Goal: Task Accomplishment & Management: Manage account settings

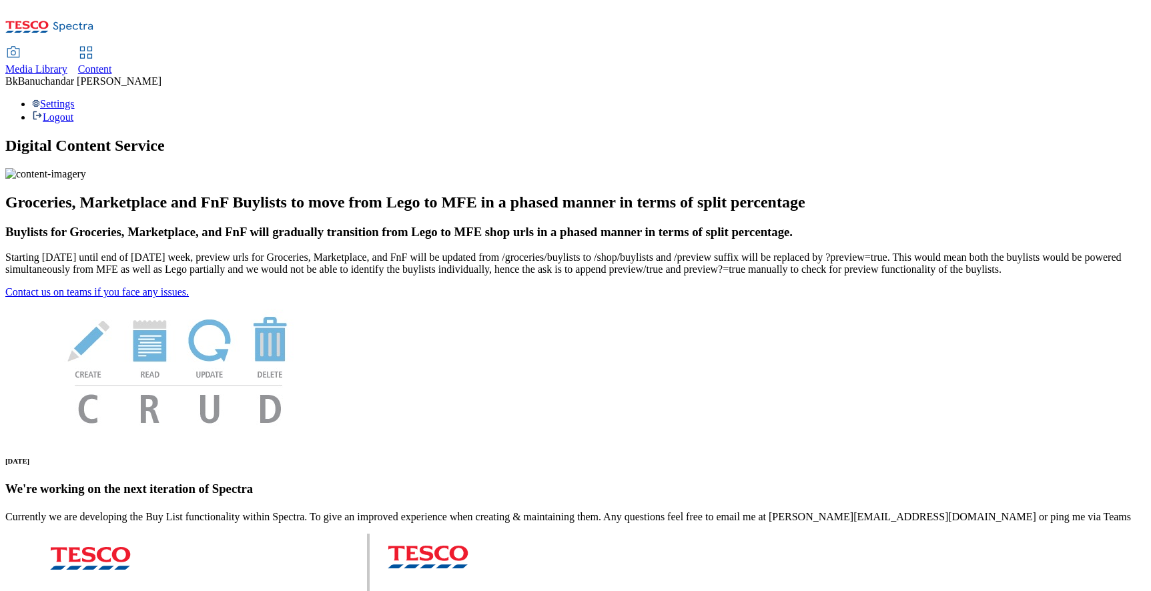
click at [67, 63] on span "Media Library" at bounding box center [36, 68] width 62 height 11
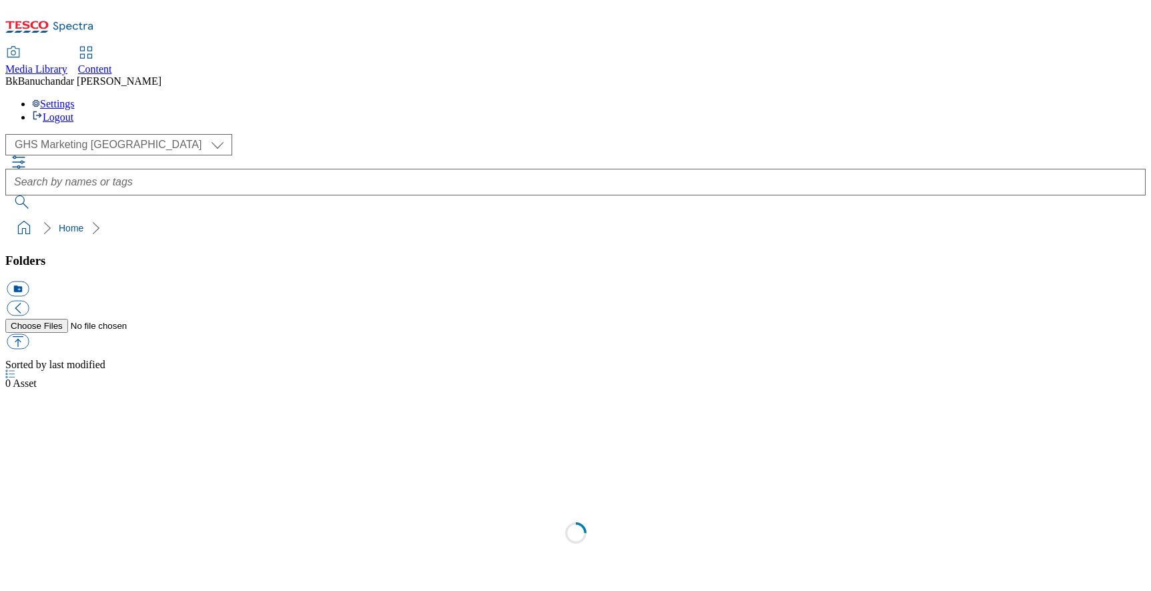
select select "flare-ghs-mktg"
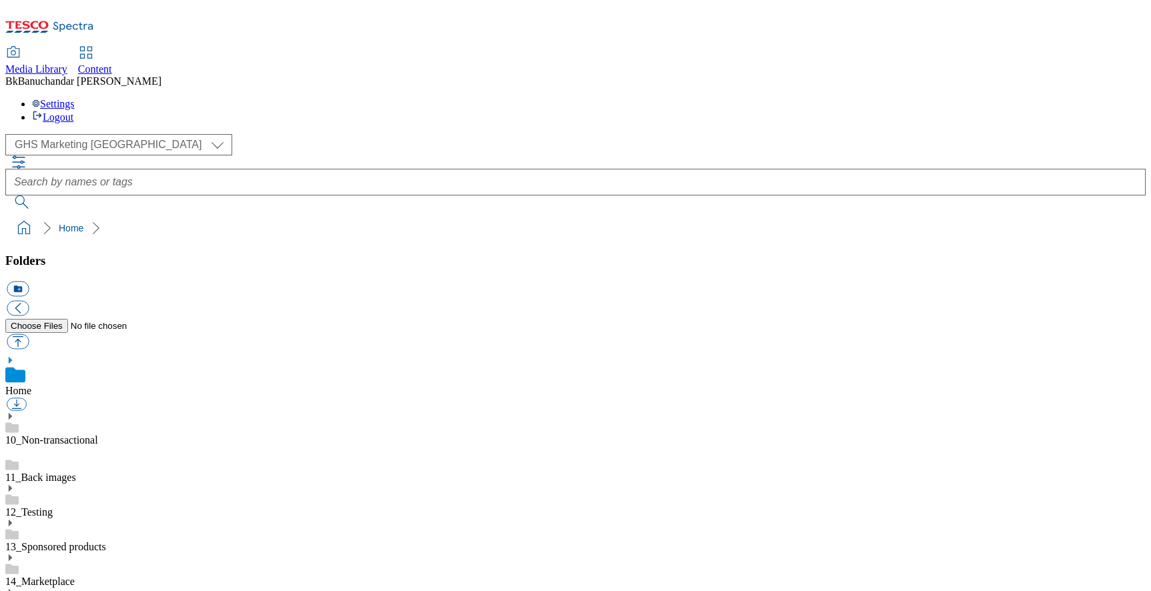
scroll to position [171, 0]
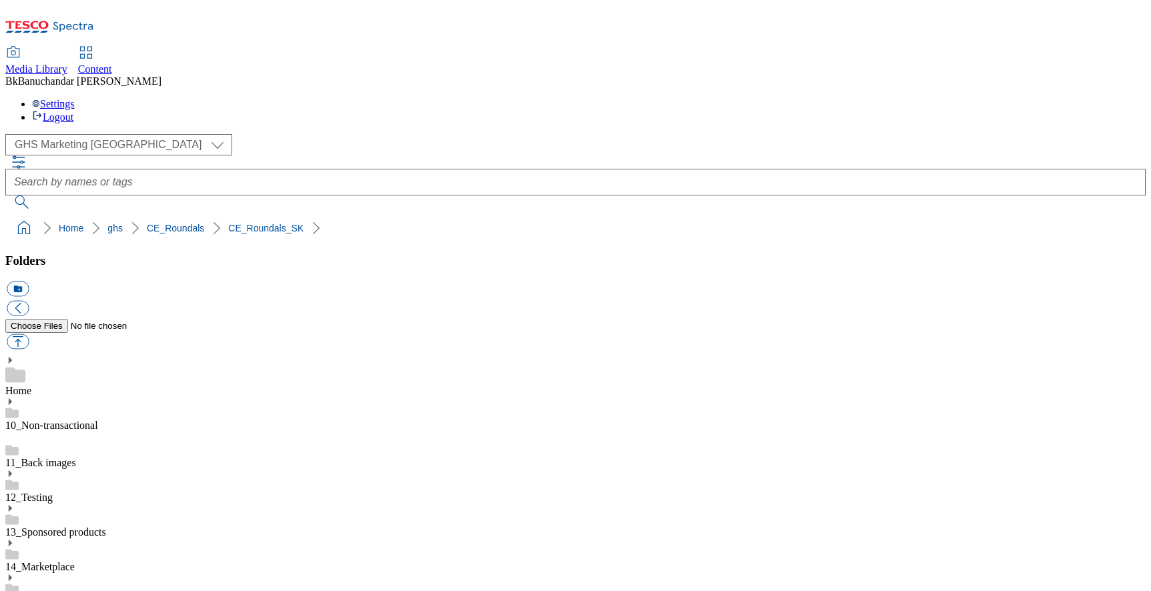
scroll to position [0, 49]
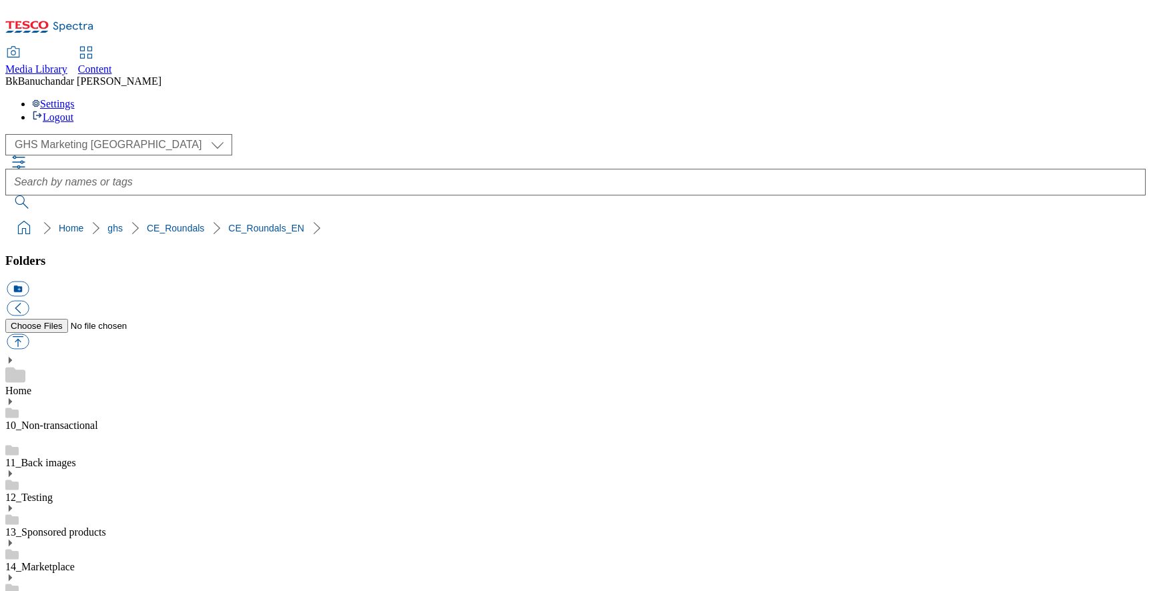
scroll to position [766, 0]
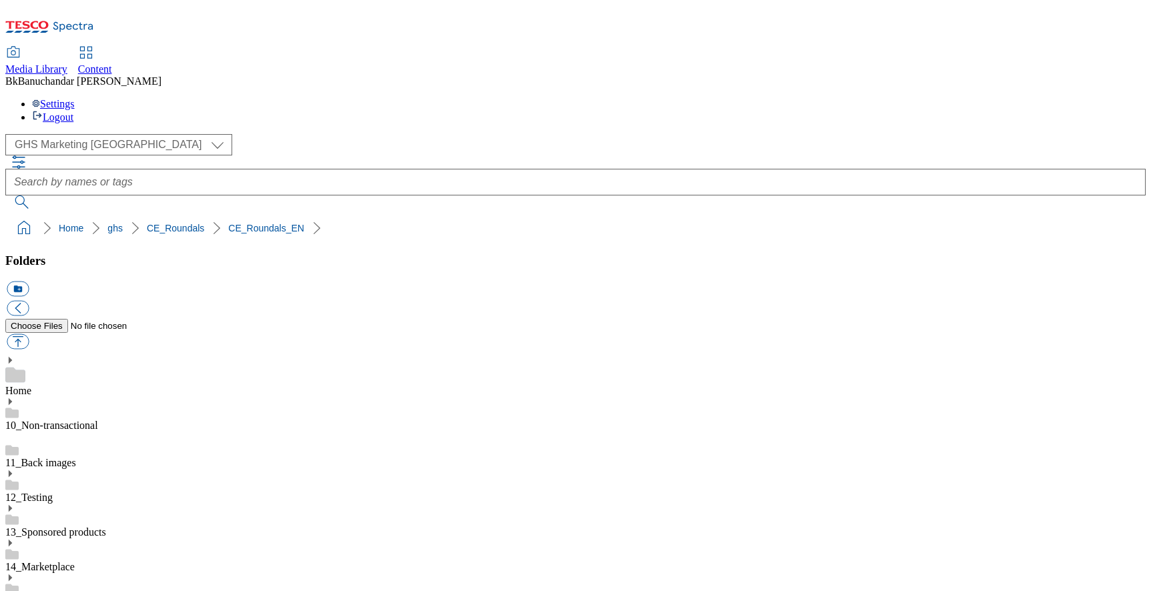
drag, startPoint x: 779, startPoint y: 431, endPoint x: 915, endPoint y: 431, distance: 136.1
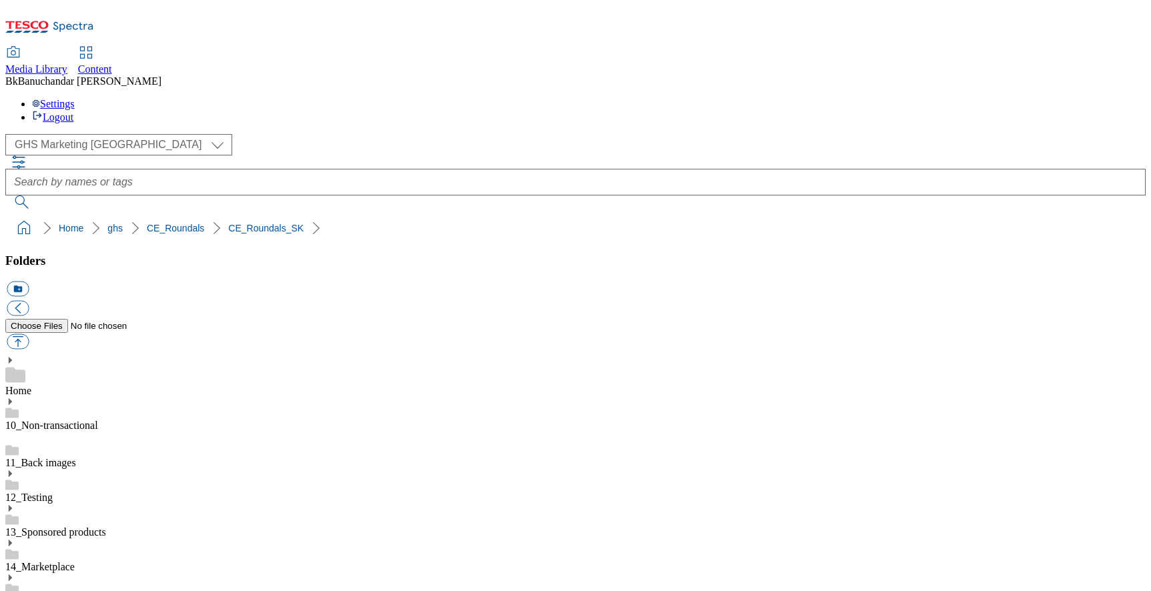
drag, startPoint x: 773, startPoint y: 291, endPoint x: 903, endPoint y: 293, distance: 130.8
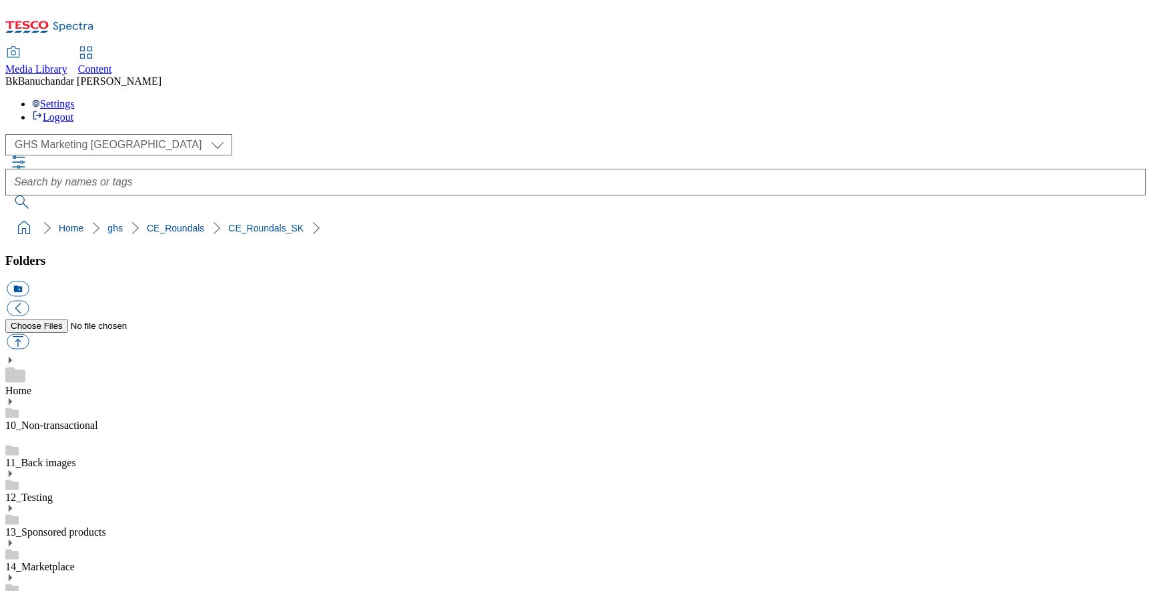
drag, startPoint x: 779, startPoint y: 294, endPoint x: 905, endPoint y: 285, distance: 127.1
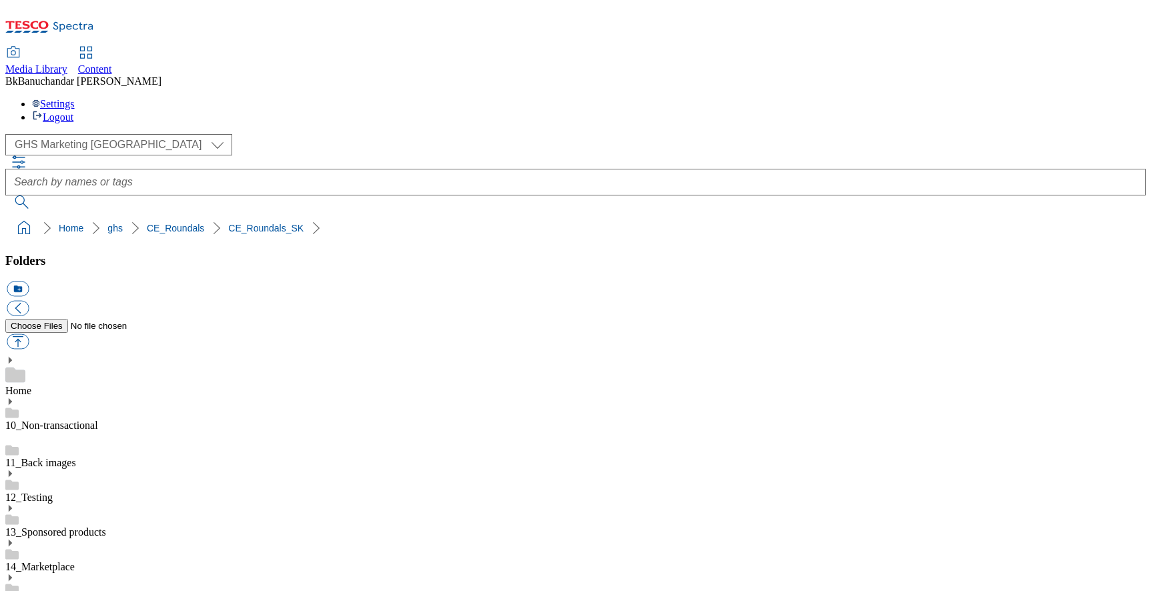
scroll to position [0, 0]
paste input "mliečne_výrobky_a_vajcia.jpeg"
paste input "rounded_super_department_mliečne_výrobky_a_vajcia"
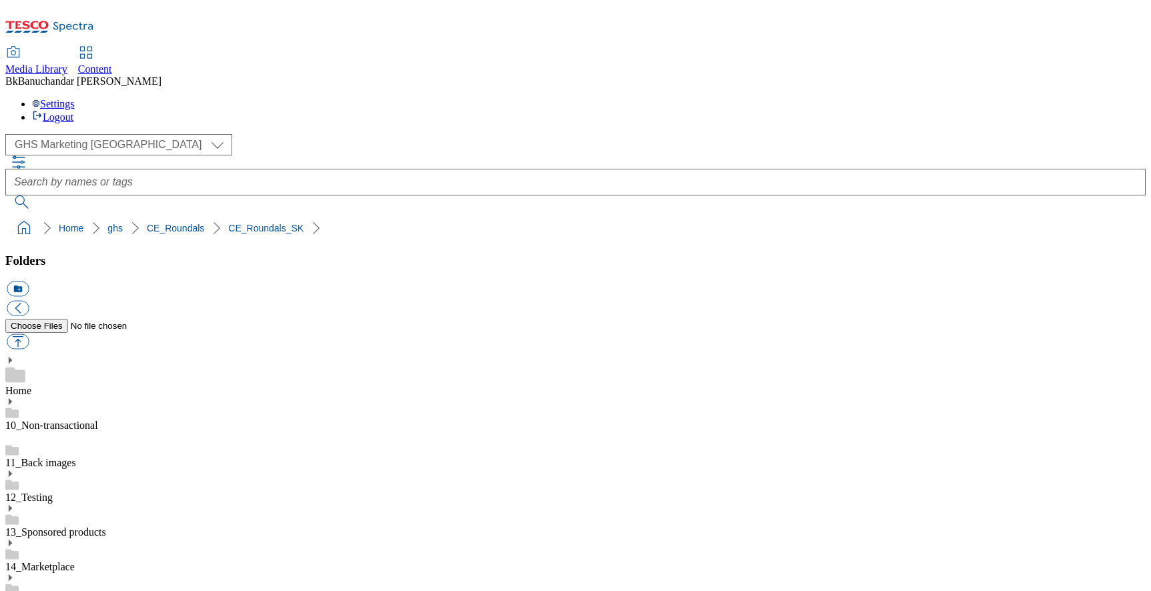
scroll to position [0, 107]
type input "rounded_super_department_mliečne_výrobky_a_vajcia"
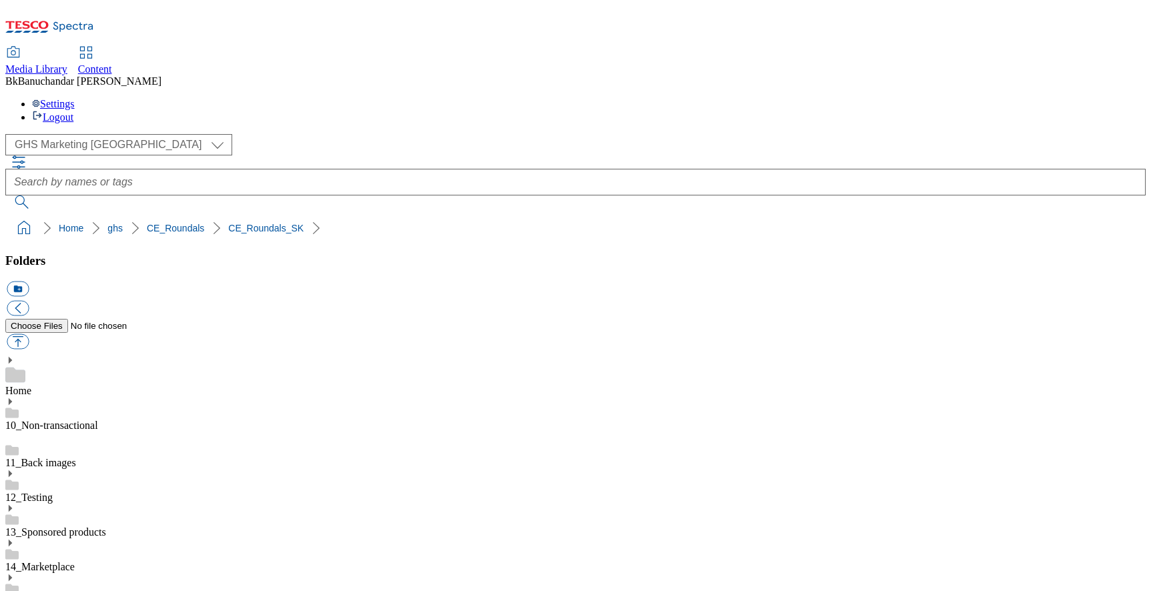
scroll to position [0, 107]
